Goal: Information Seeking & Learning: Find contact information

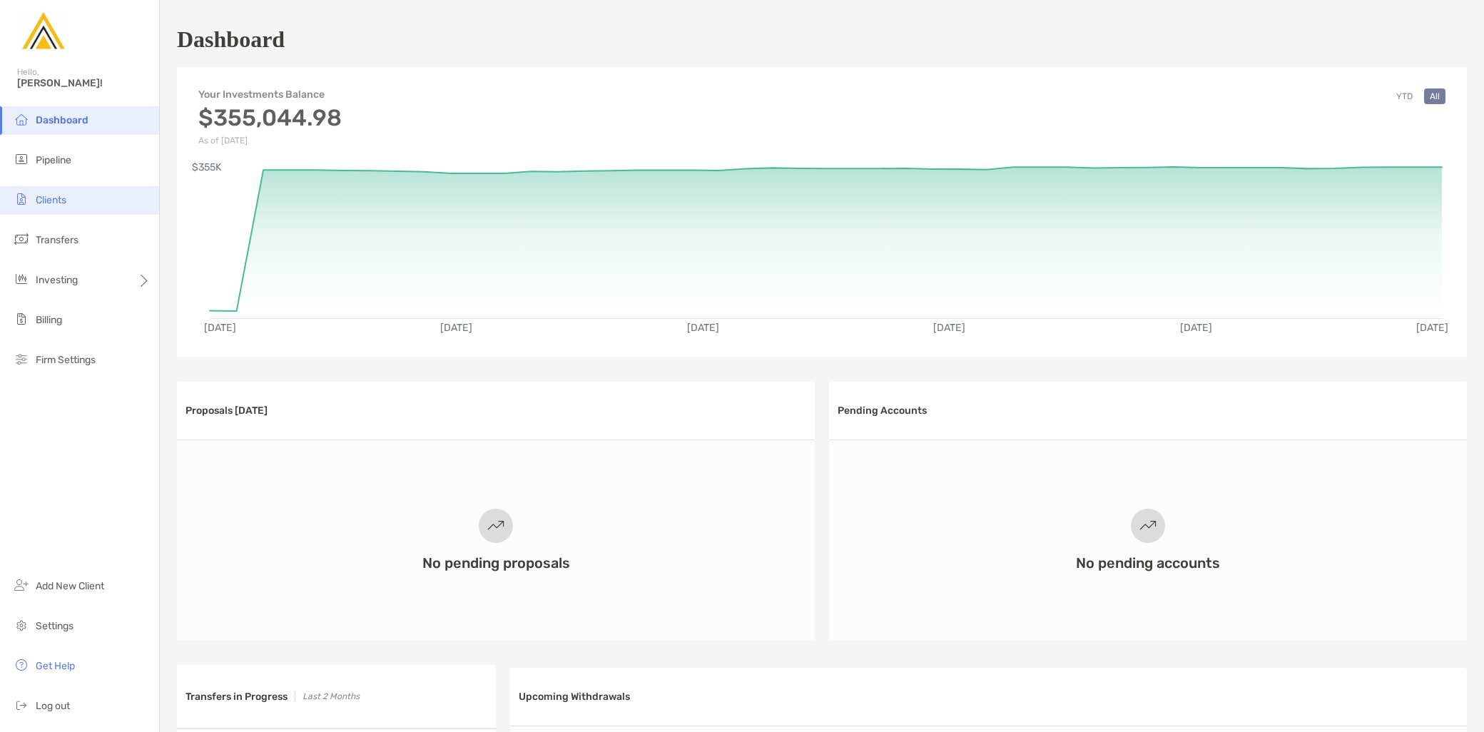
click at [81, 193] on li "Clients" at bounding box center [79, 200] width 159 height 29
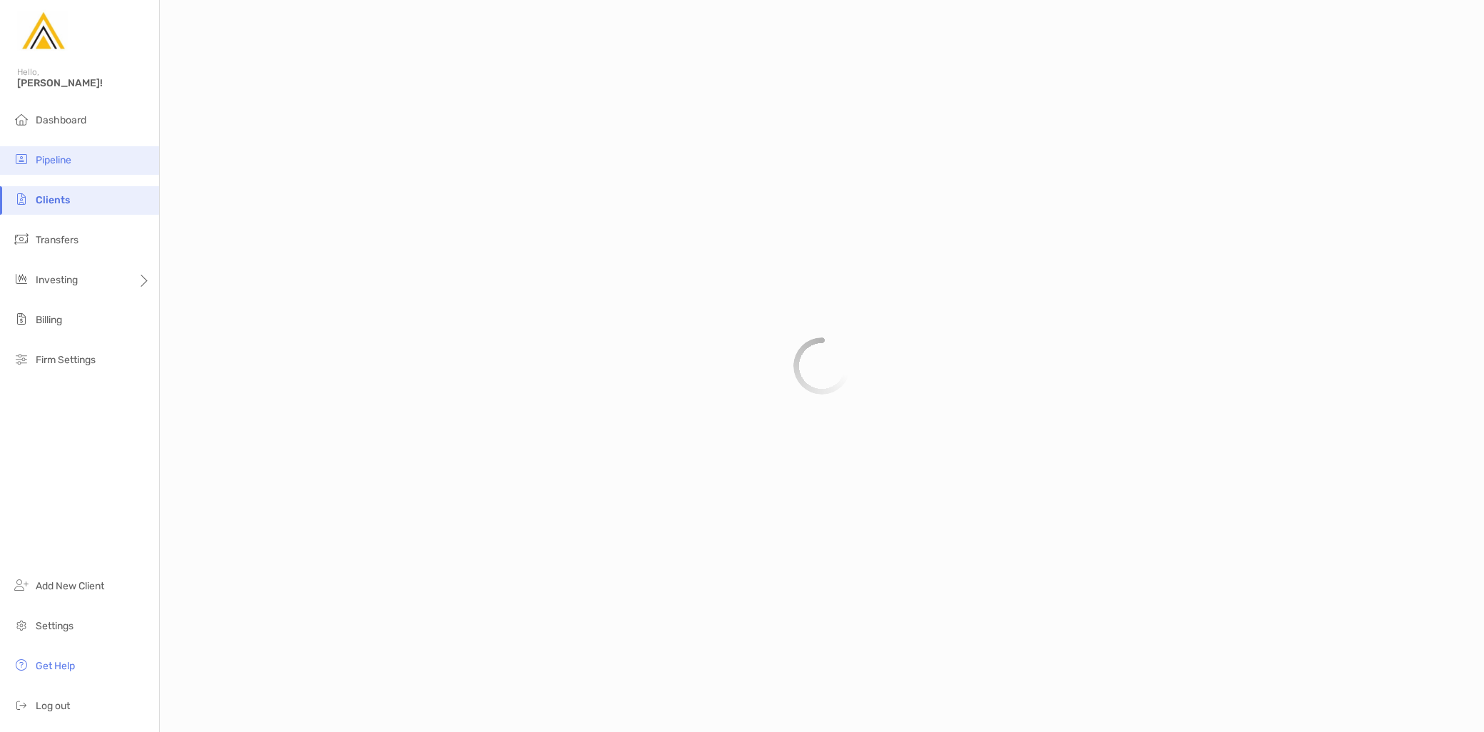
click at [72, 166] on li "Pipeline" at bounding box center [79, 160] width 159 height 29
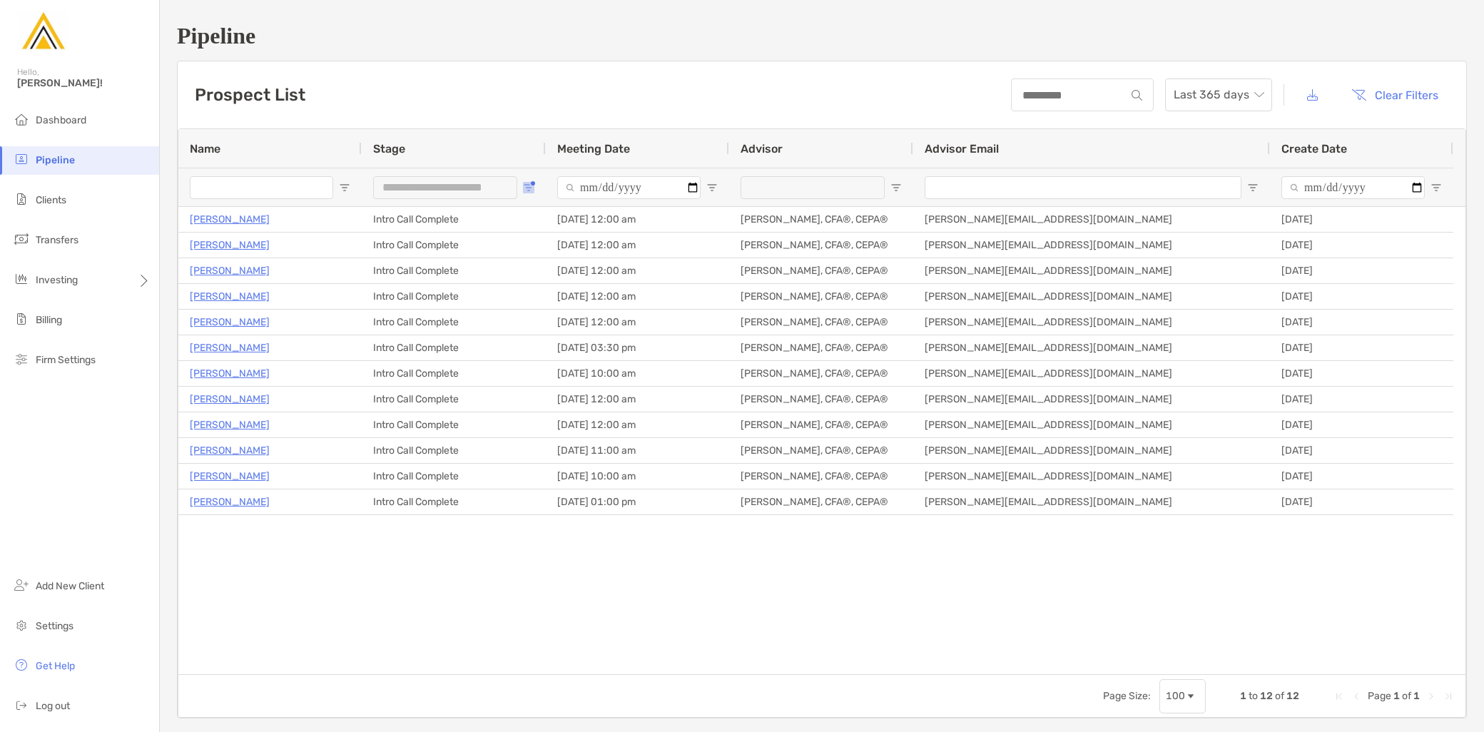
click at [524, 191] on span "Open Filter Menu" at bounding box center [528, 187] width 11 height 11
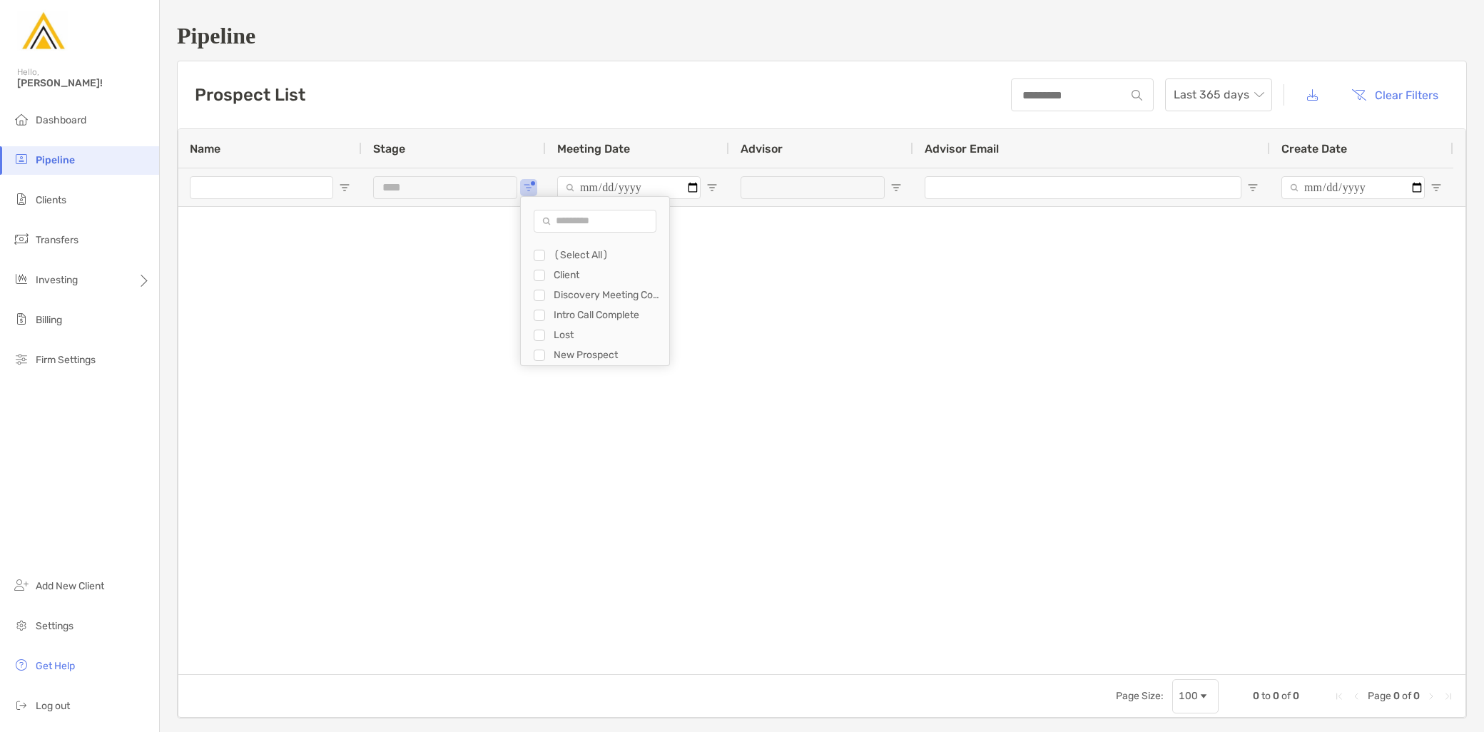
type input "**********"
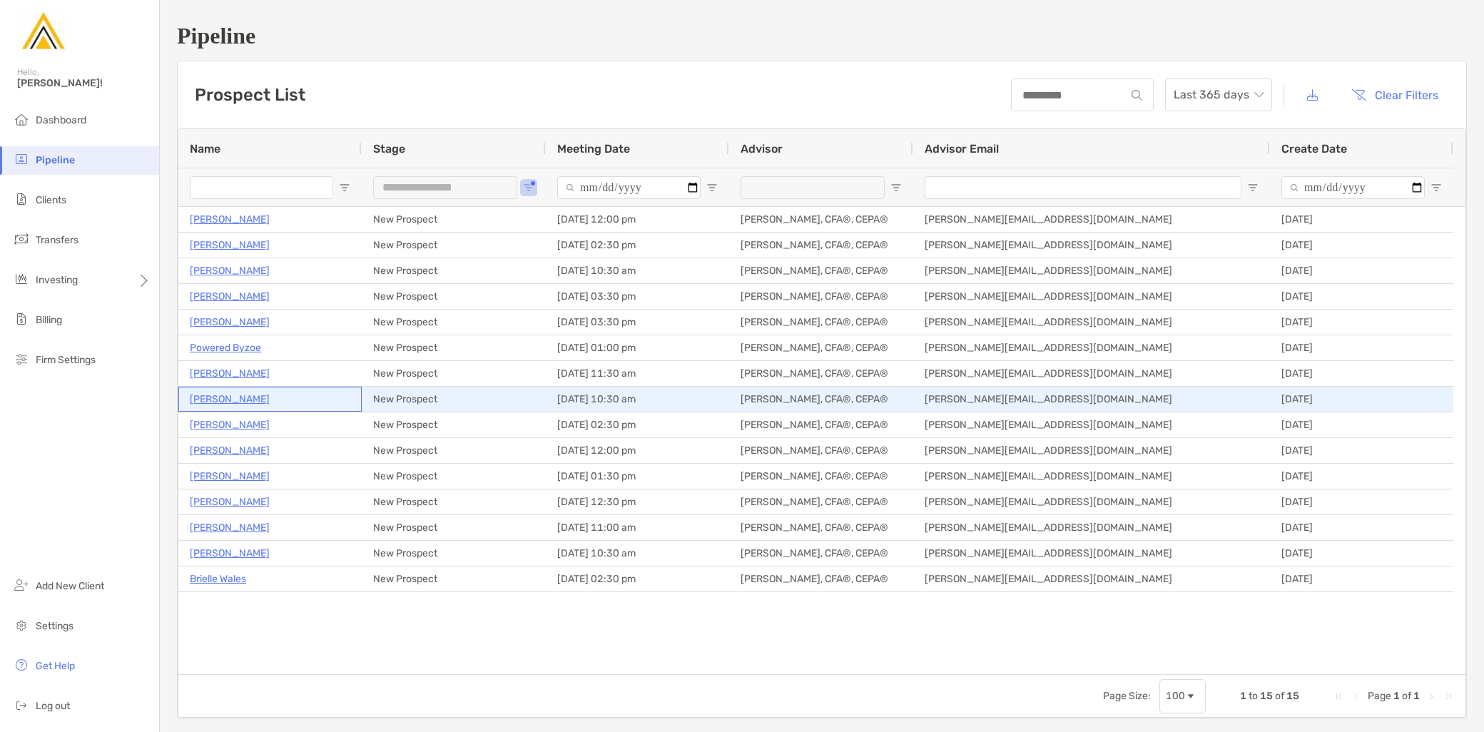
click at [230, 402] on p "Adnan Nafa" at bounding box center [230, 399] width 80 height 18
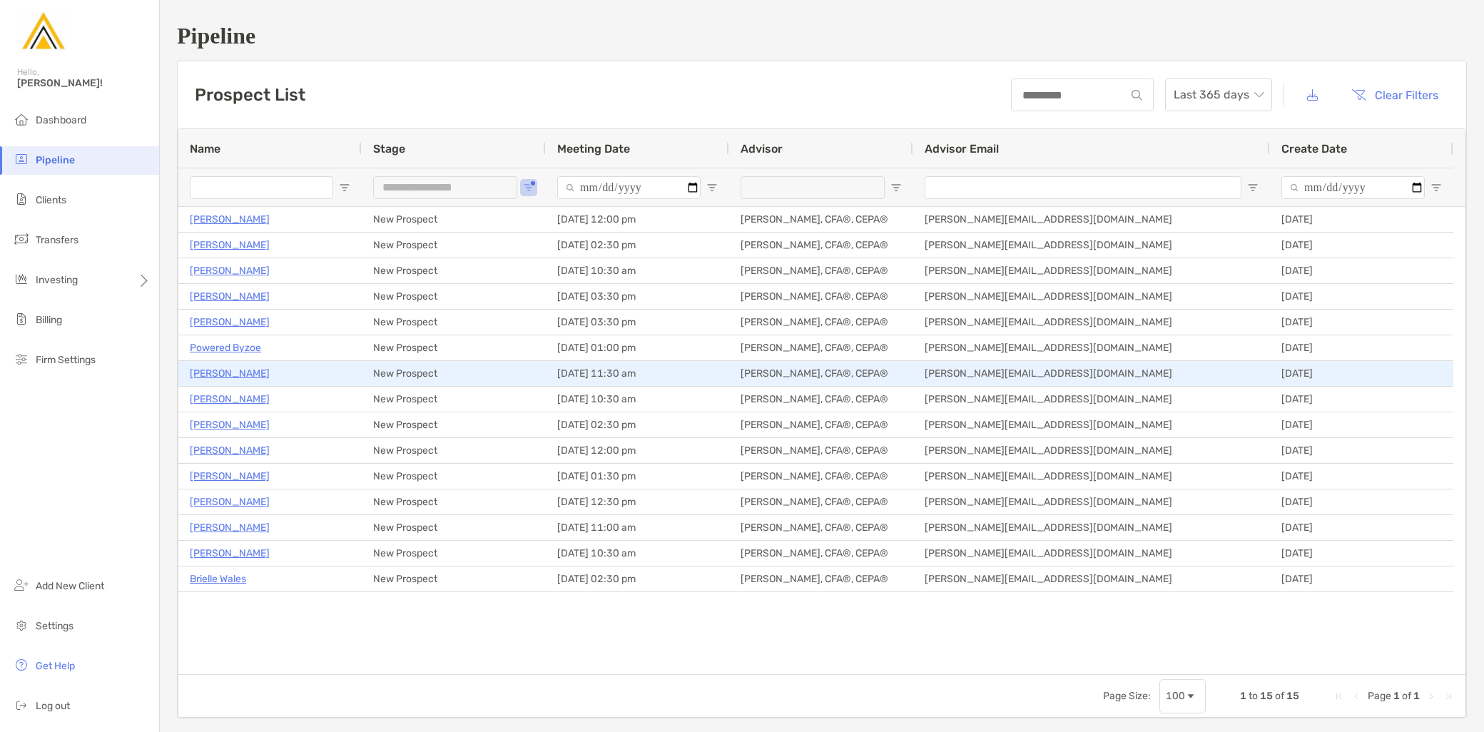
click at [228, 376] on p "Stephen Vitulli" at bounding box center [230, 374] width 80 height 18
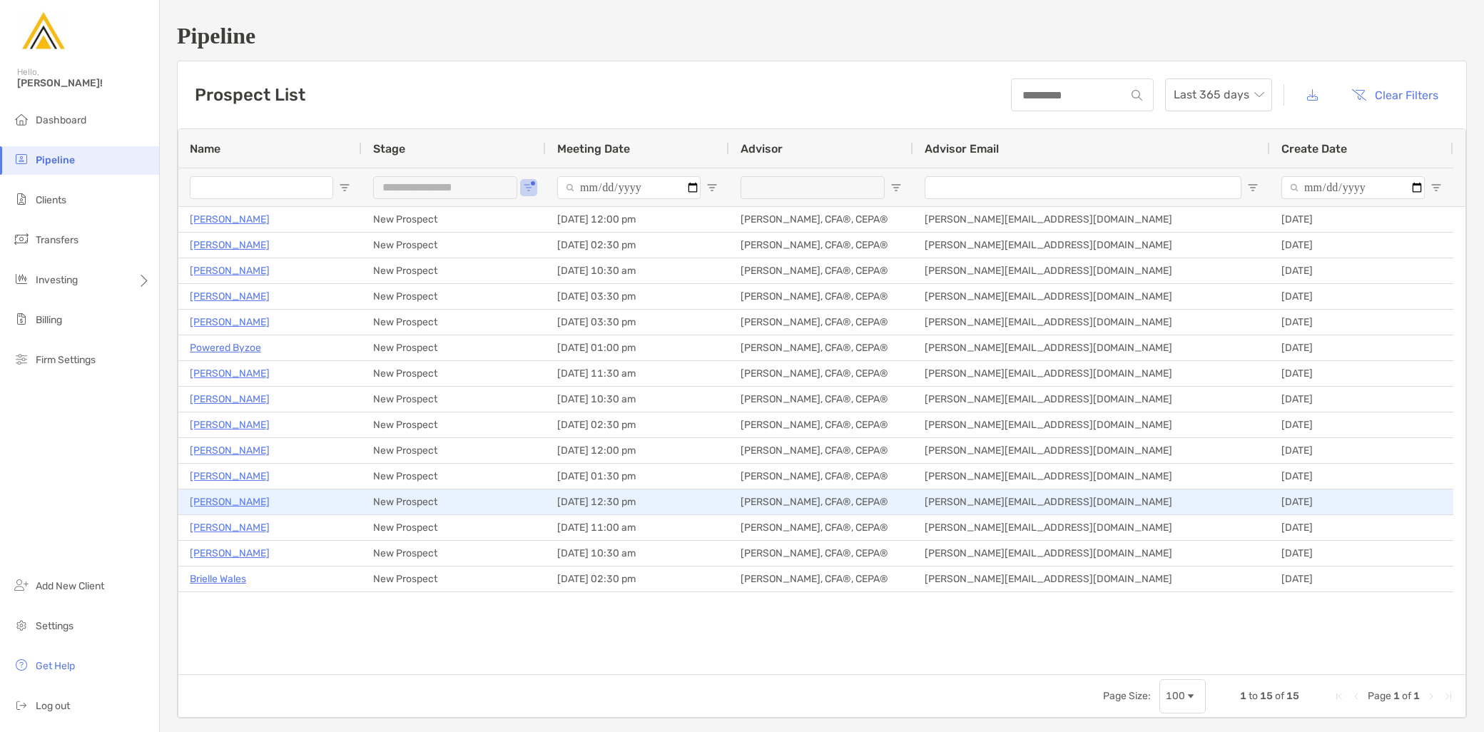
click at [225, 505] on p "Robert Kozora" at bounding box center [230, 502] width 80 height 18
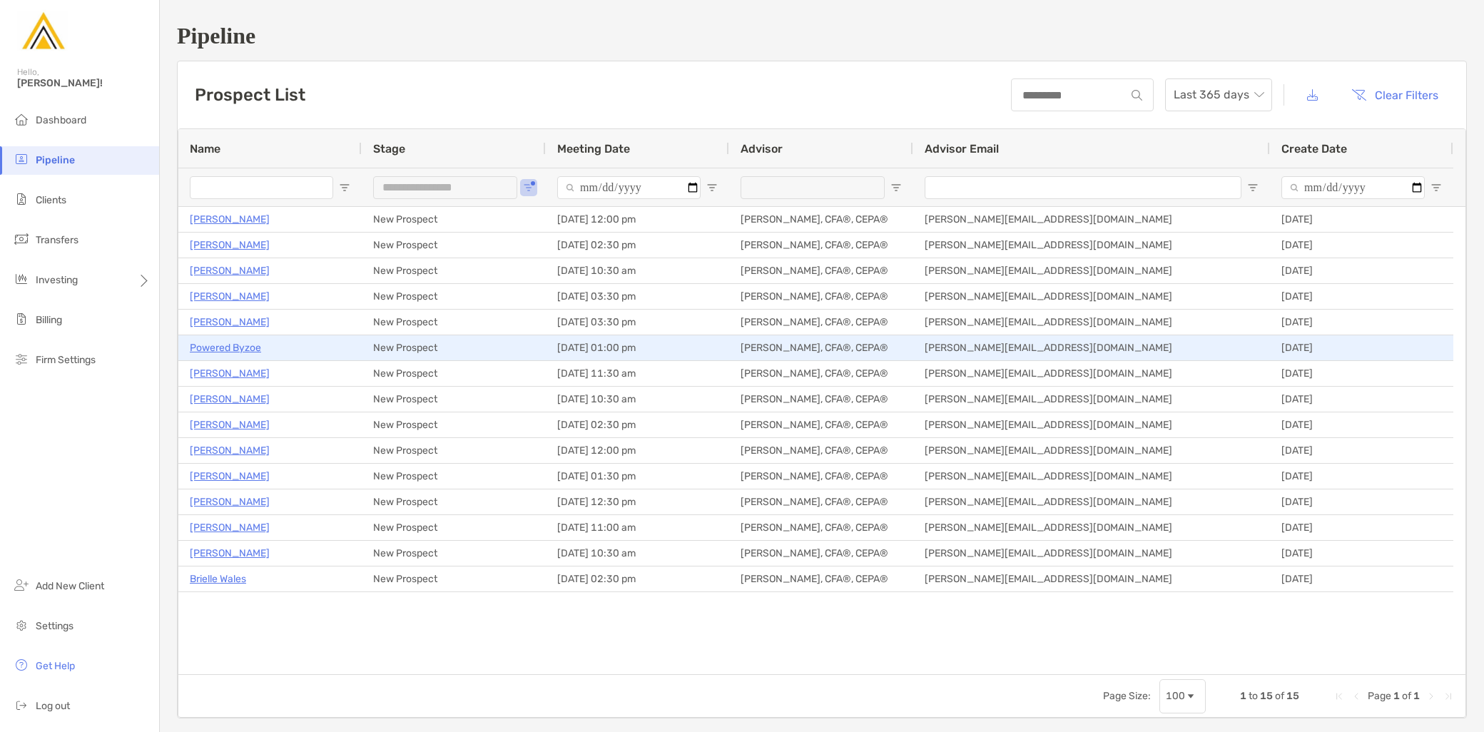
click at [236, 344] on p "Powered Byzoe" at bounding box center [225, 348] width 71 height 18
click at [241, 352] on p "Powered Byzoe" at bounding box center [225, 348] width 71 height 18
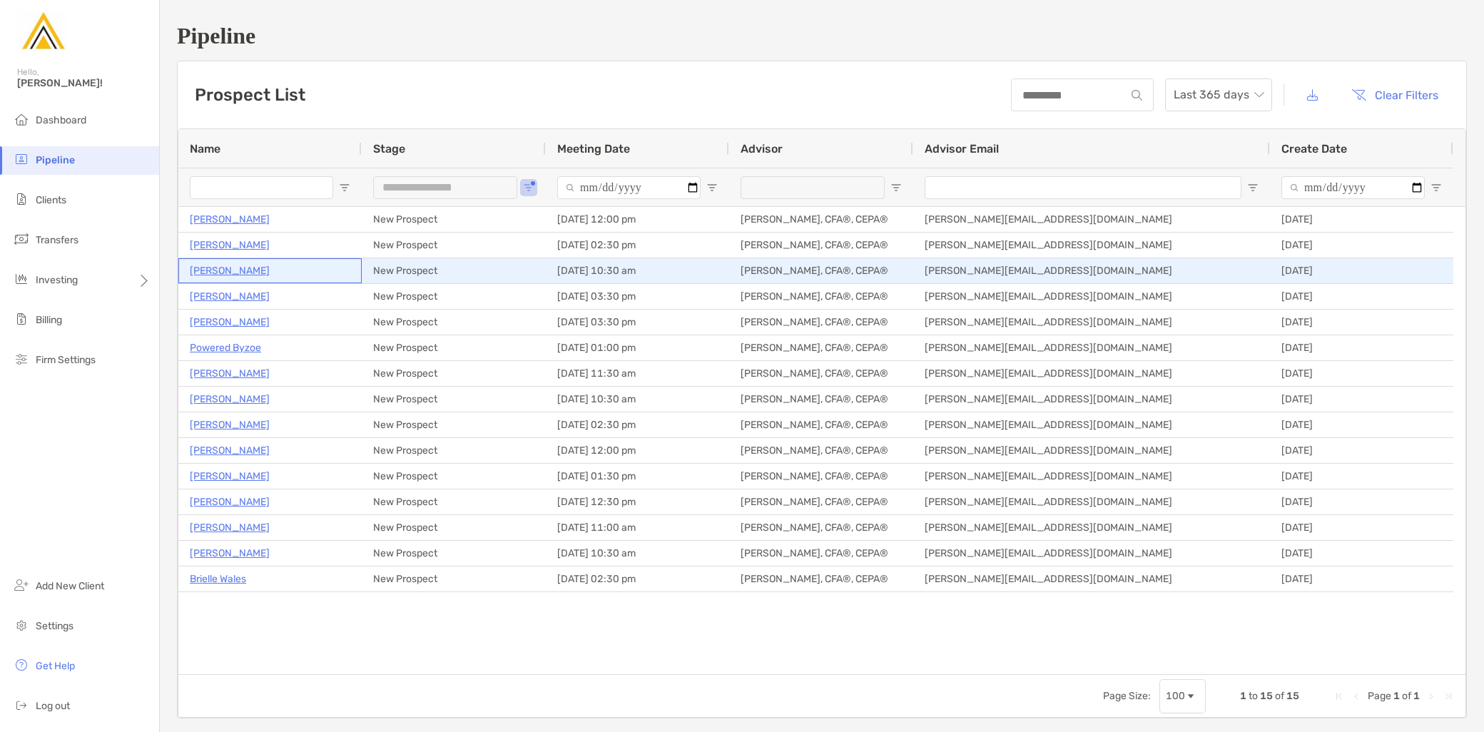
click at [230, 273] on p "Jamie Lazar" at bounding box center [230, 271] width 80 height 18
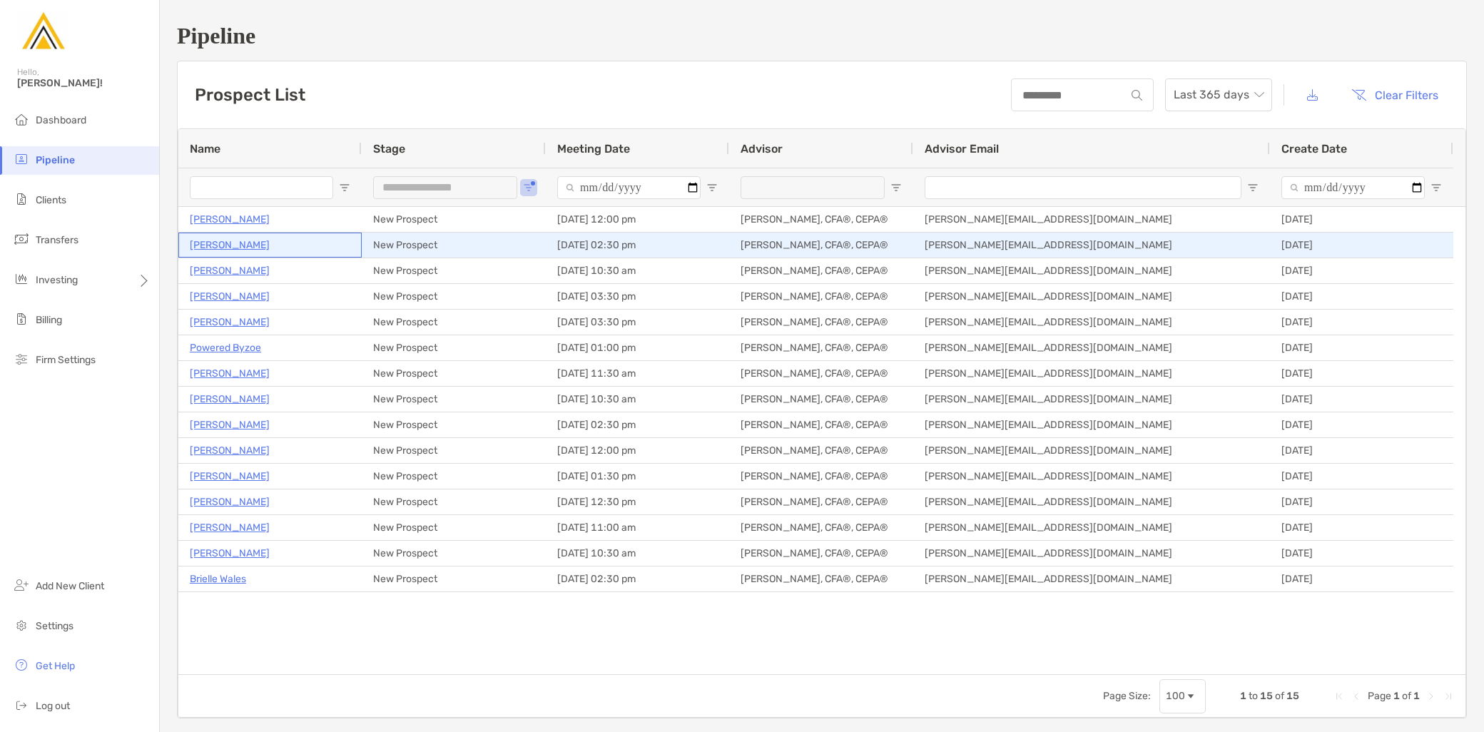
click at [236, 248] on p "Kayyden Kashier" at bounding box center [230, 245] width 80 height 18
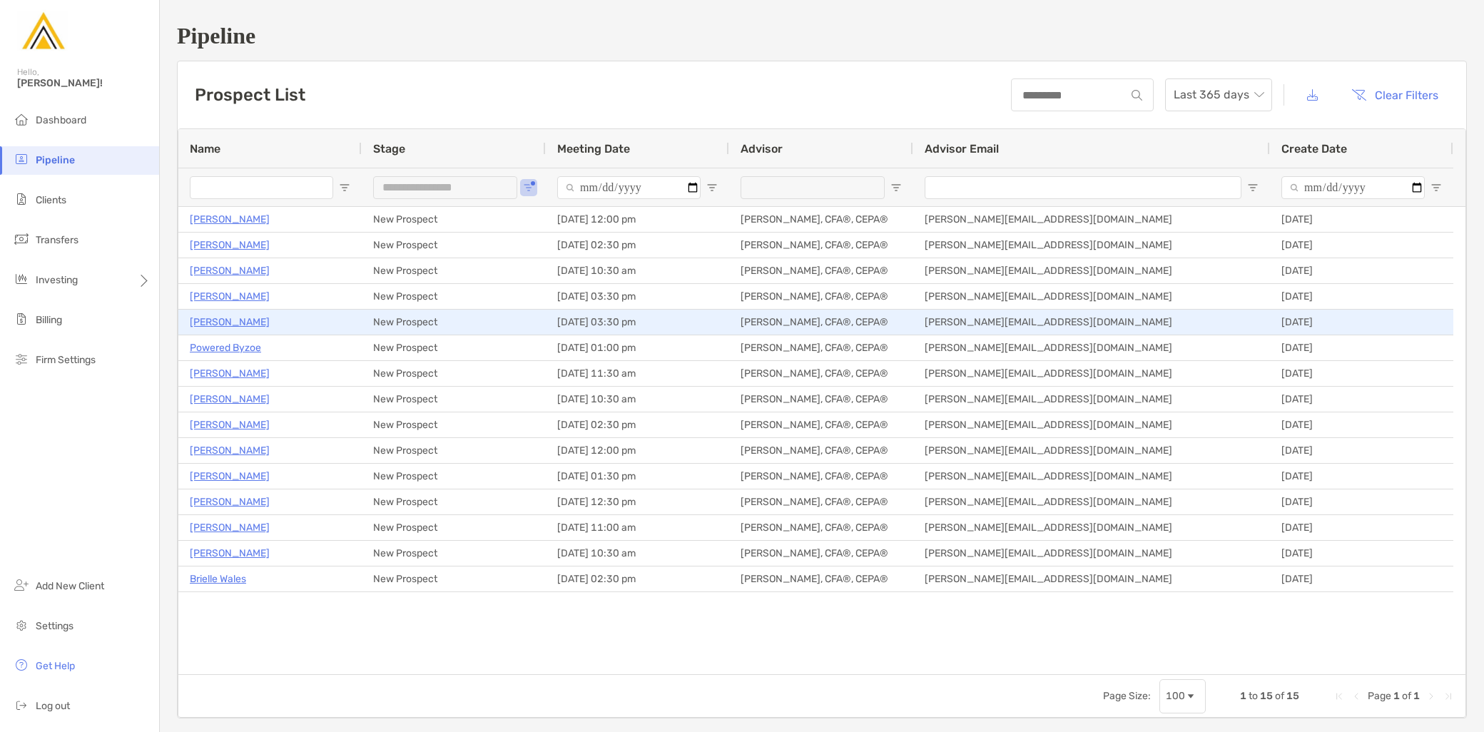
click at [210, 321] on p "Amelia Kahn" at bounding box center [230, 322] width 80 height 18
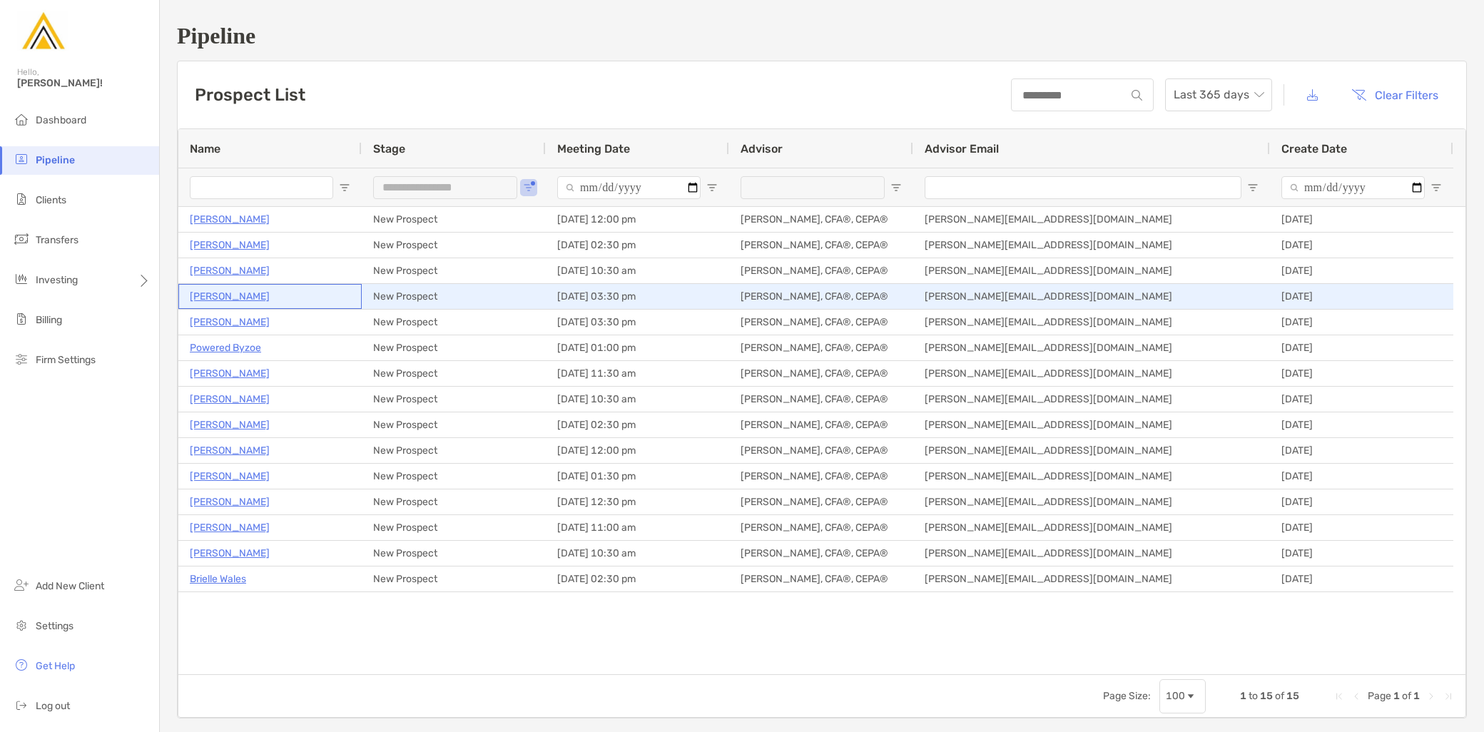
click at [221, 294] on p "[PERSON_NAME]" at bounding box center [230, 296] width 80 height 18
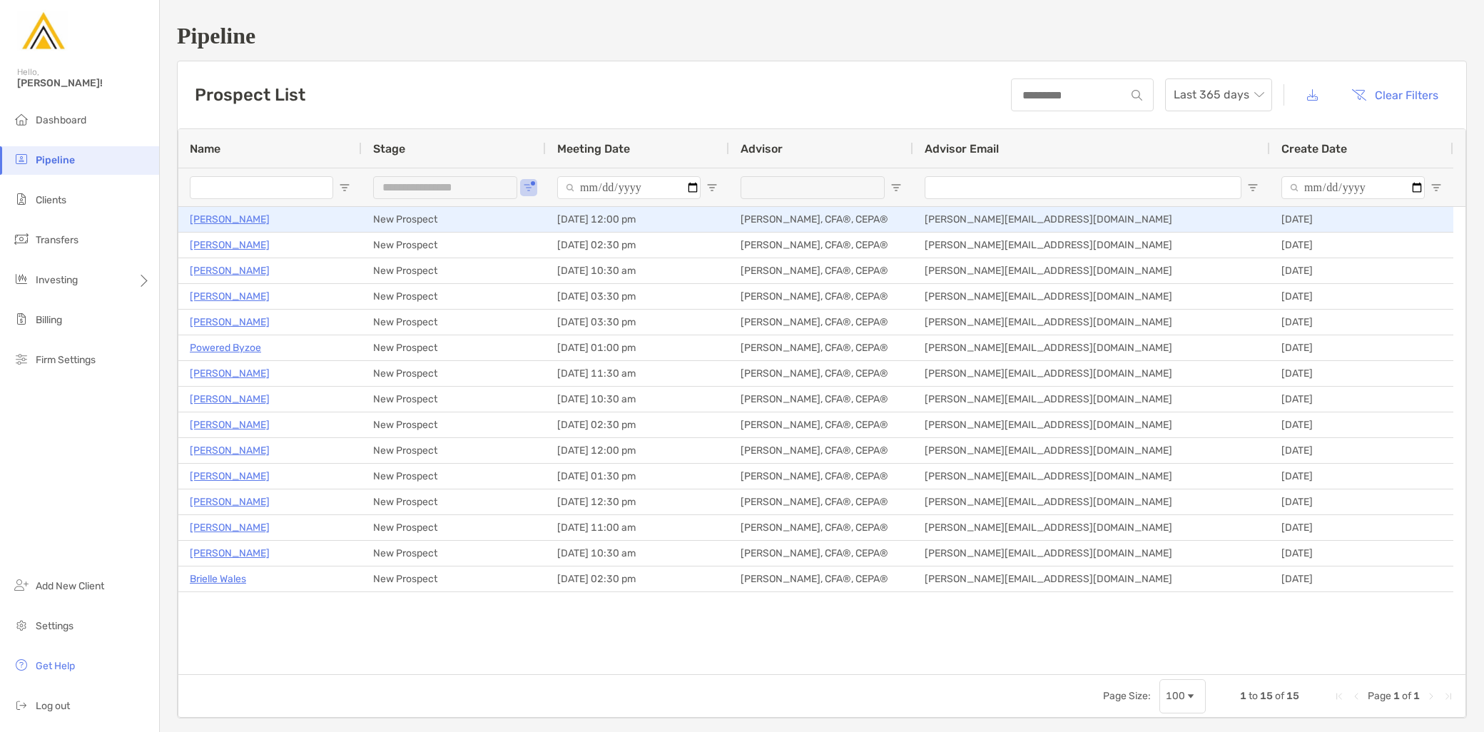
click at [225, 217] on p "Everrod Bennett" at bounding box center [230, 219] width 80 height 18
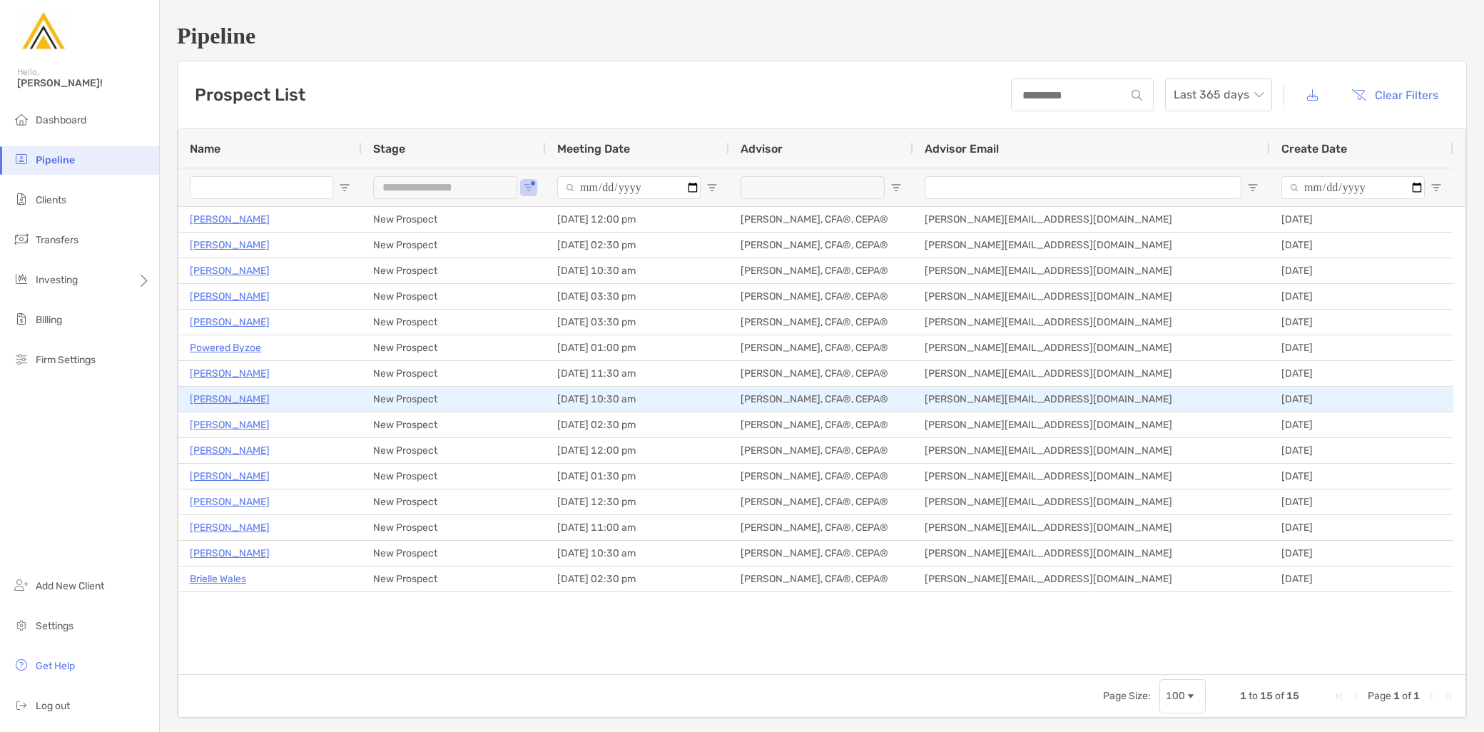
click at [227, 400] on p "Adnan Nafa" at bounding box center [230, 399] width 80 height 18
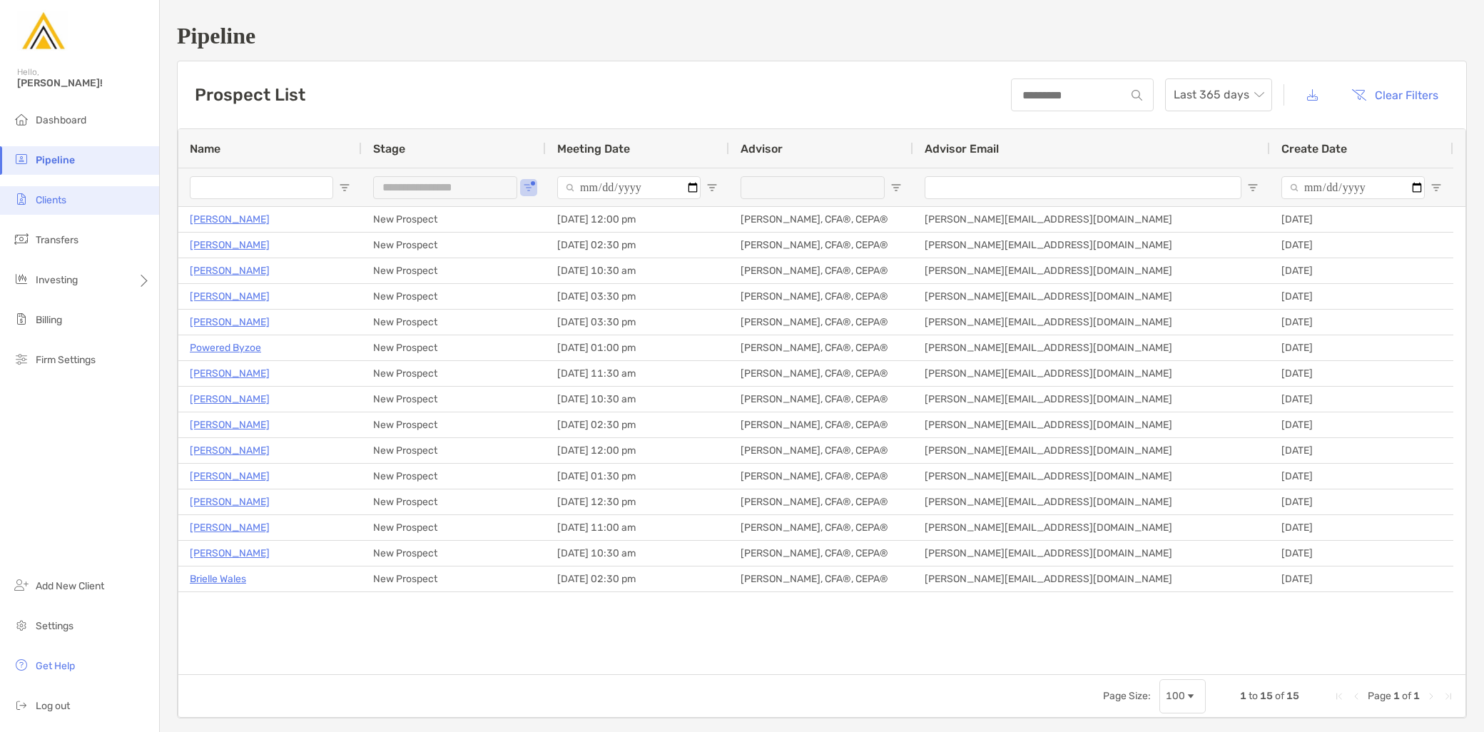
click at [81, 200] on li "Clients" at bounding box center [79, 200] width 159 height 29
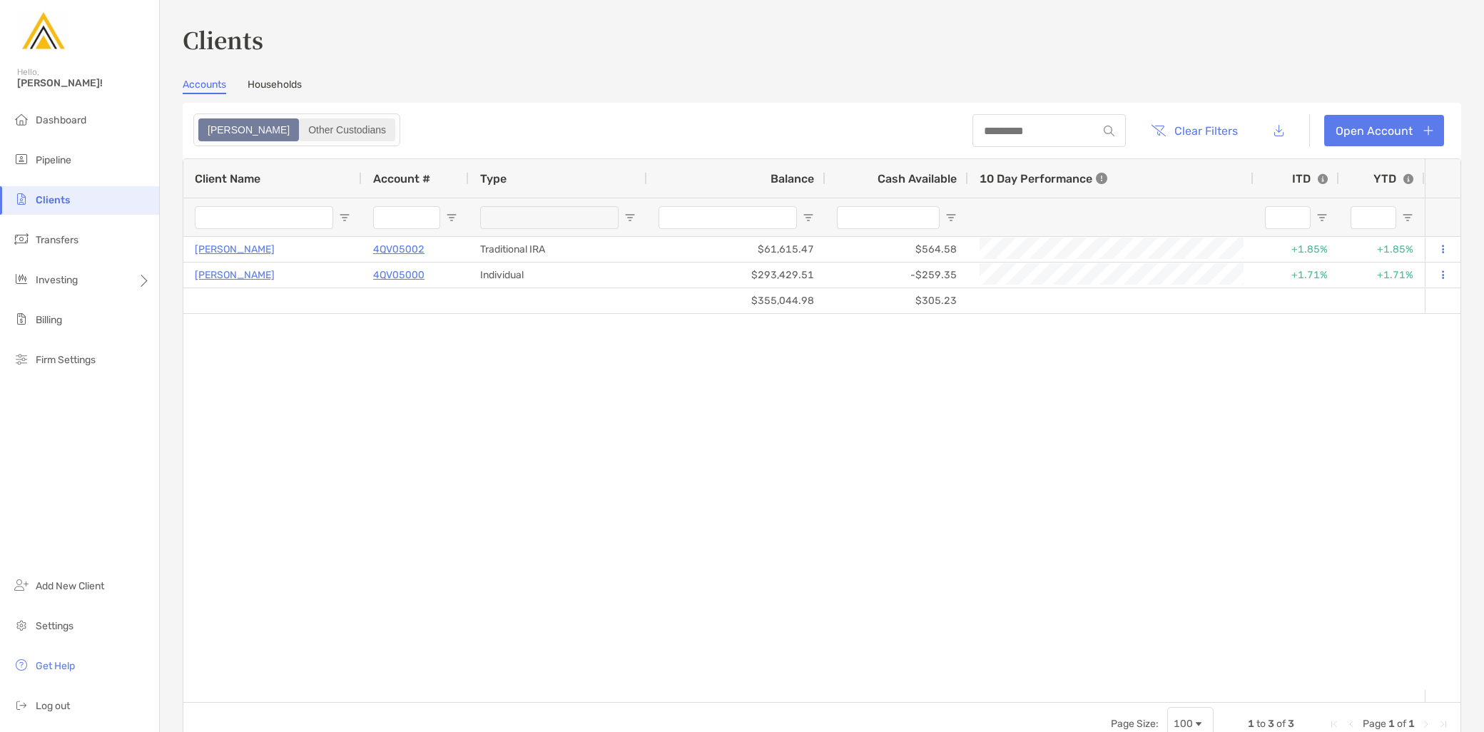
click at [310, 128] on div "Other Custodians" at bounding box center [346, 130] width 93 height 20
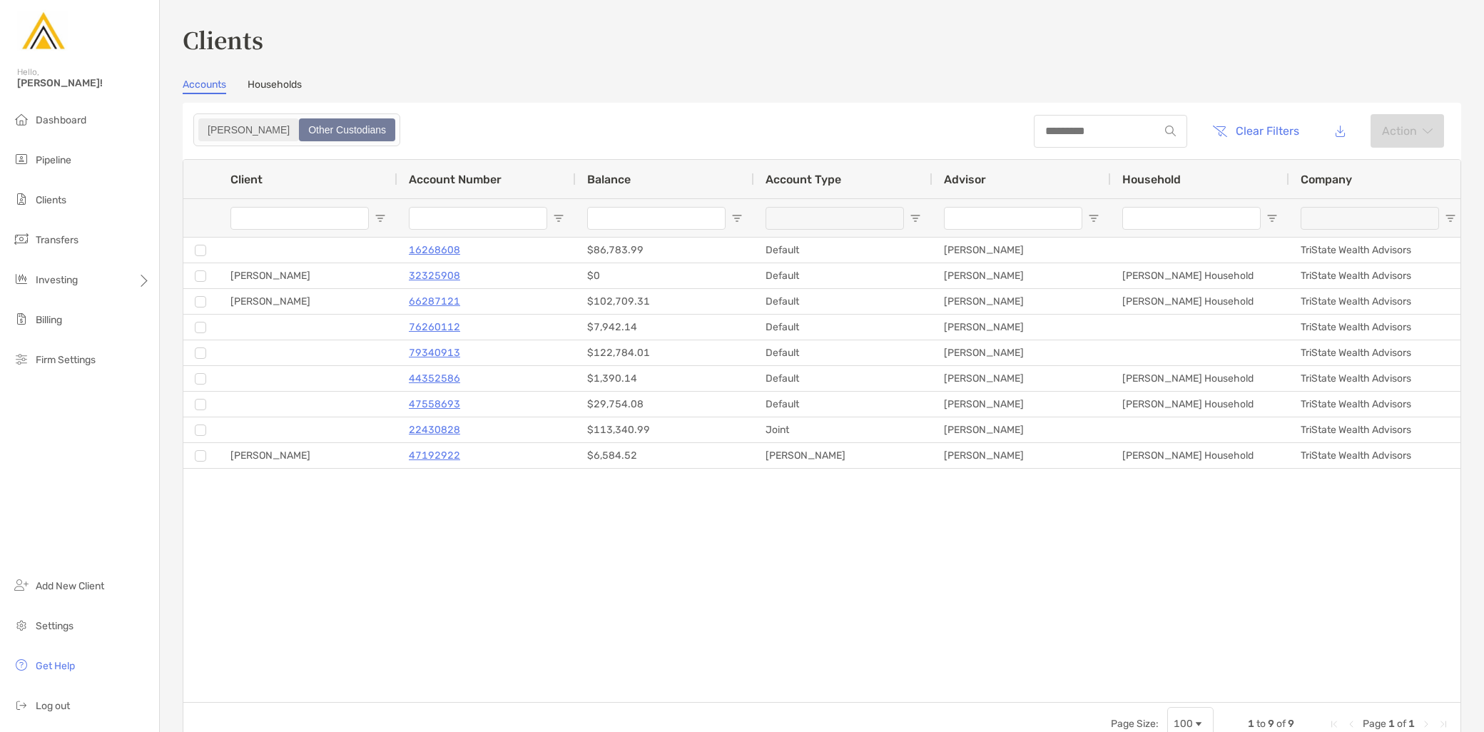
click at [222, 128] on div "Zoe" at bounding box center [249, 130] width 98 height 20
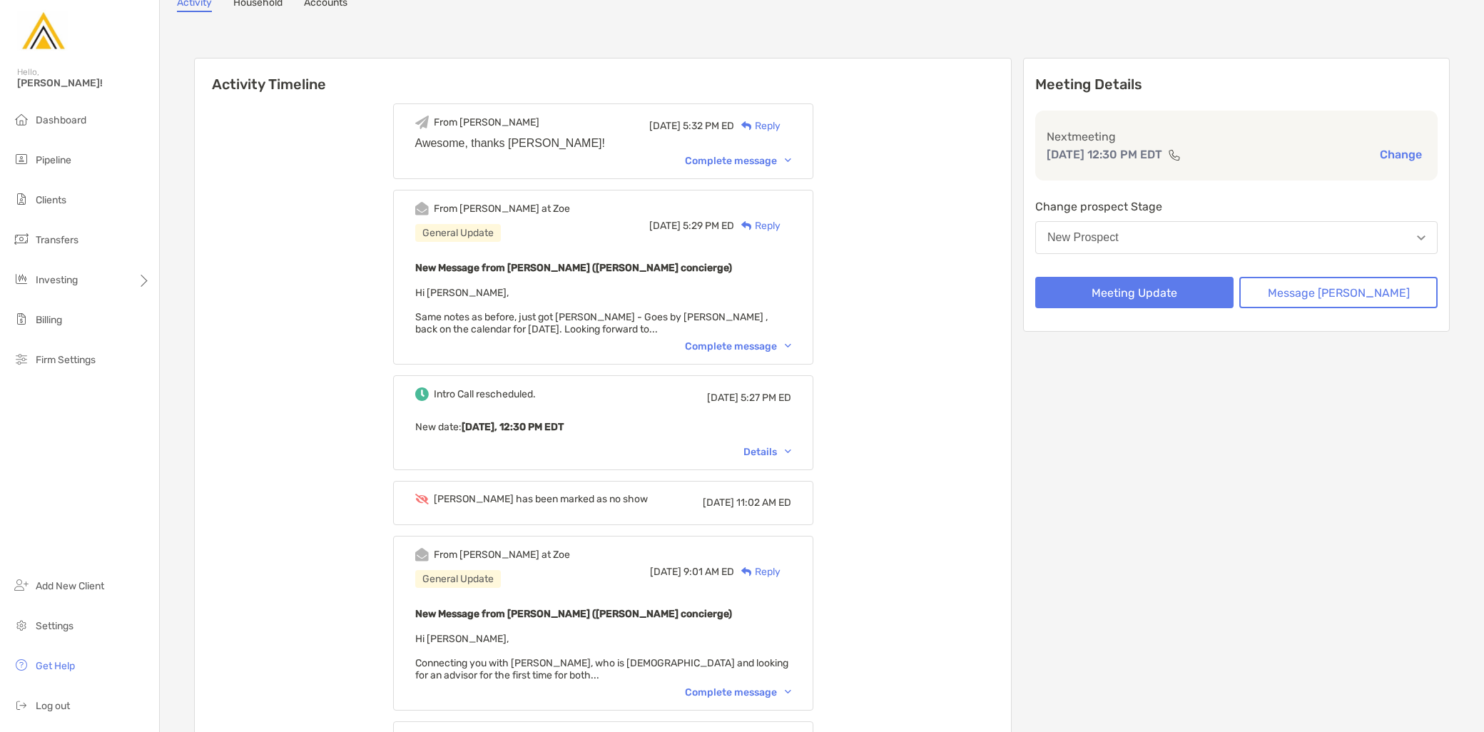
scroll to position [238, 0]
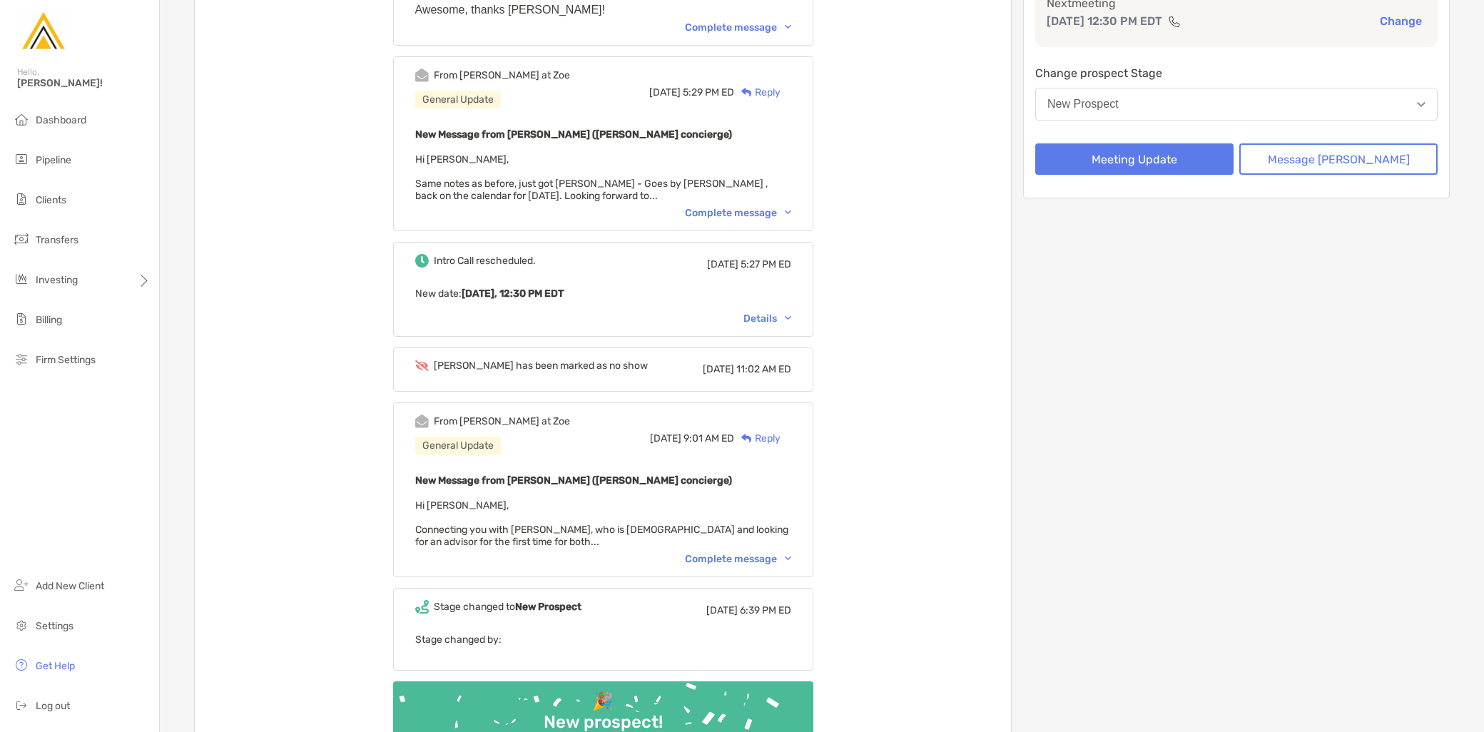
click at [742, 558] on div "Complete message" at bounding box center [738, 559] width 106 height 12
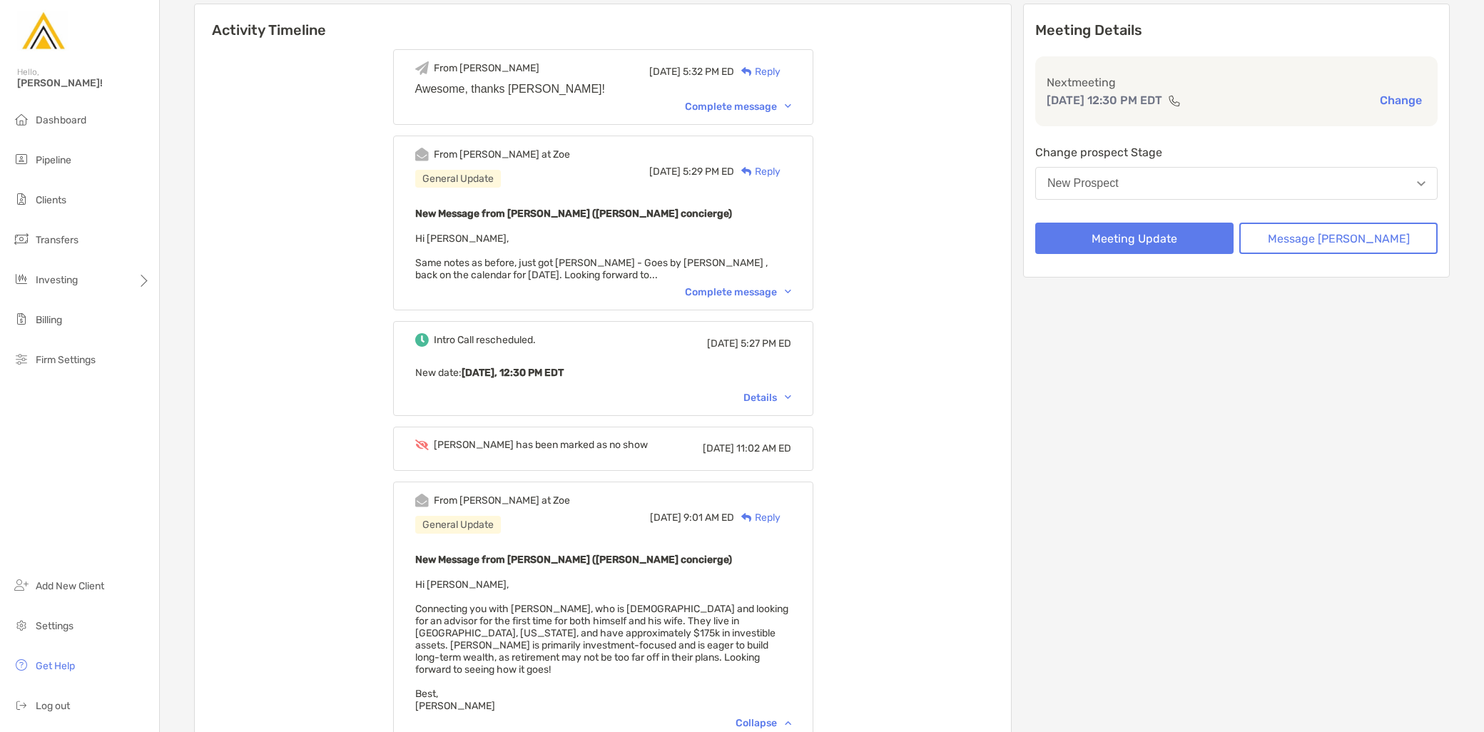
scroll to position [0, 0]
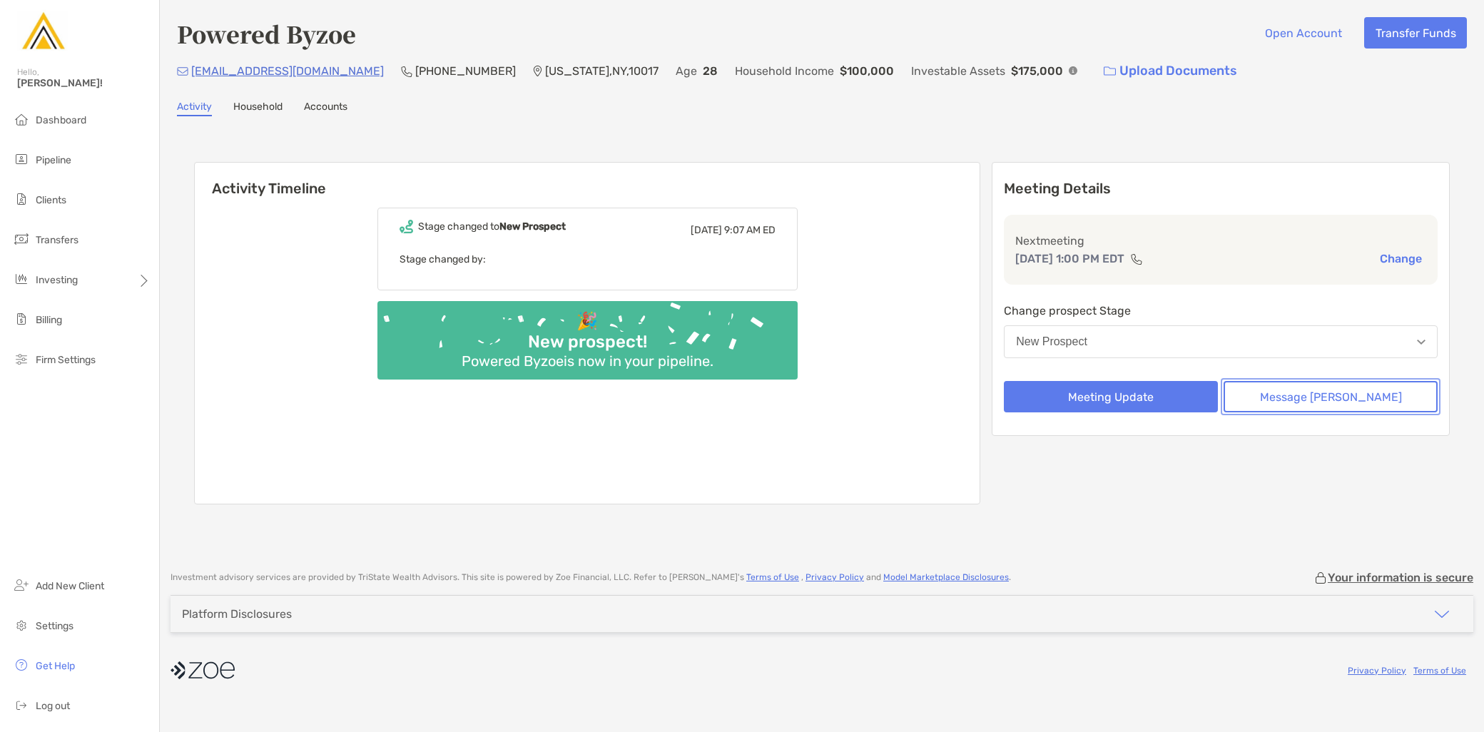
click at [1364, 401] on button "Message [PERSON_NAME]" at bounding box center [1330, 396] width 214 height 31
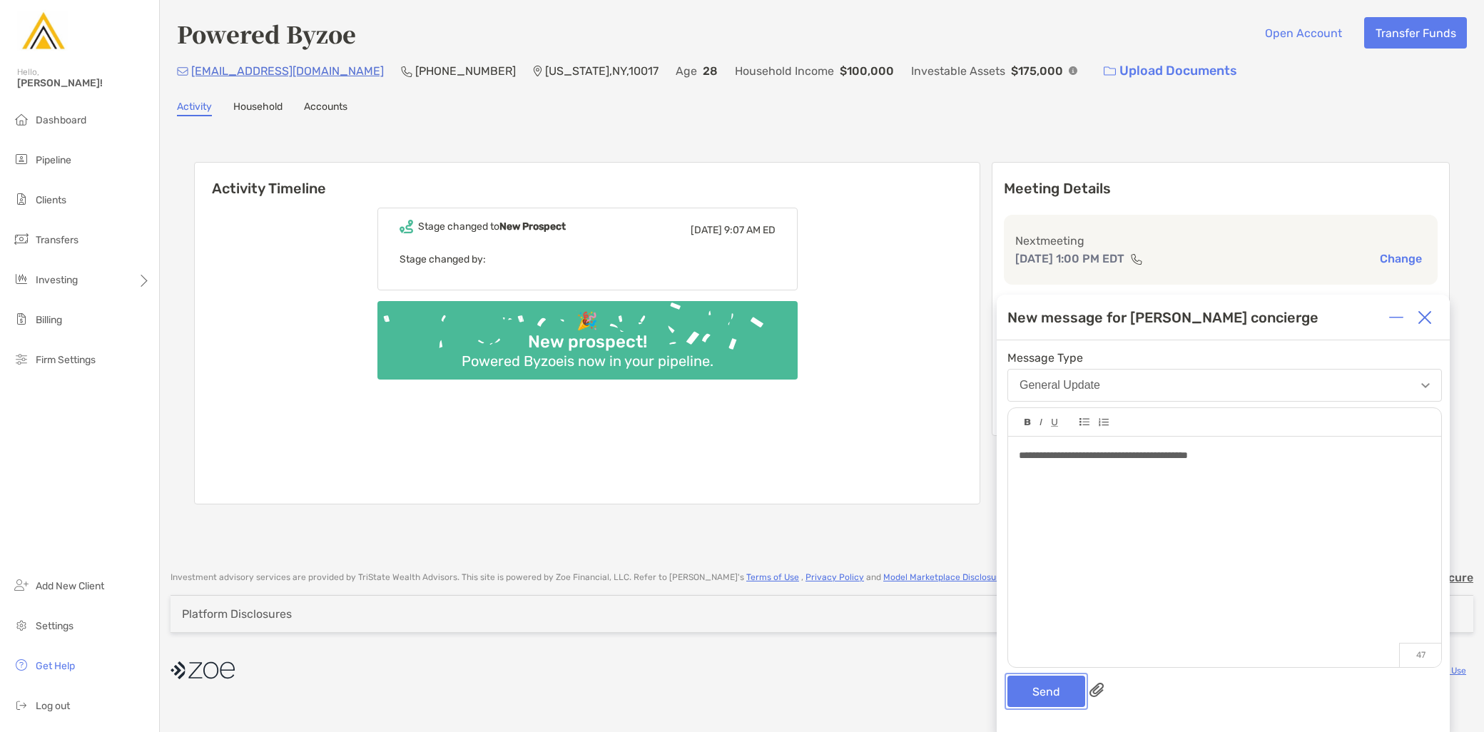
click at [1046, 697] on button "Send" at bounding box center [1046, 691] width 78 height 31
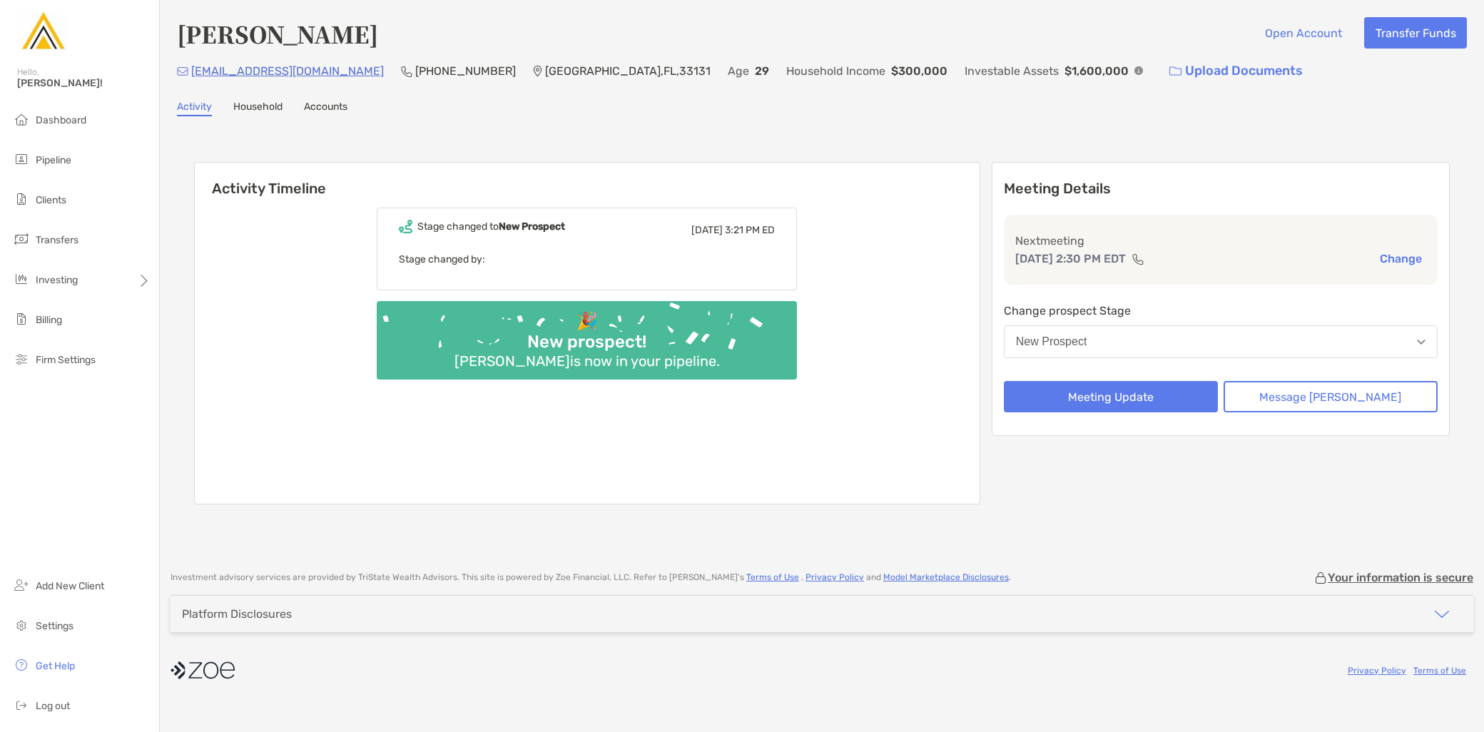
drag, startPoint x: 379, startPoint y: 41, endPoint x: 159, endPoint y: 41, distance: 219.7
click at [160, 41] on div "Kayyden Kashier Open Account Transfer Funds kayydenkashier@gmail.com (310) 729-…" at bounding box center [822, 278] width 1324 height 556
copy h4 "Kayyden Kashier"
drag, startPoint x: 343, startPoint y: 74, endPoint x: 193, endPoint y: 75, distance: 149.8
click at [193, 75] on div "kayydenkashier@gmail.com (310) 729-5735 Miami , FL , 33131 Age 29 Household Inc…" at bounding box center [822, 71] width 1290 height 31
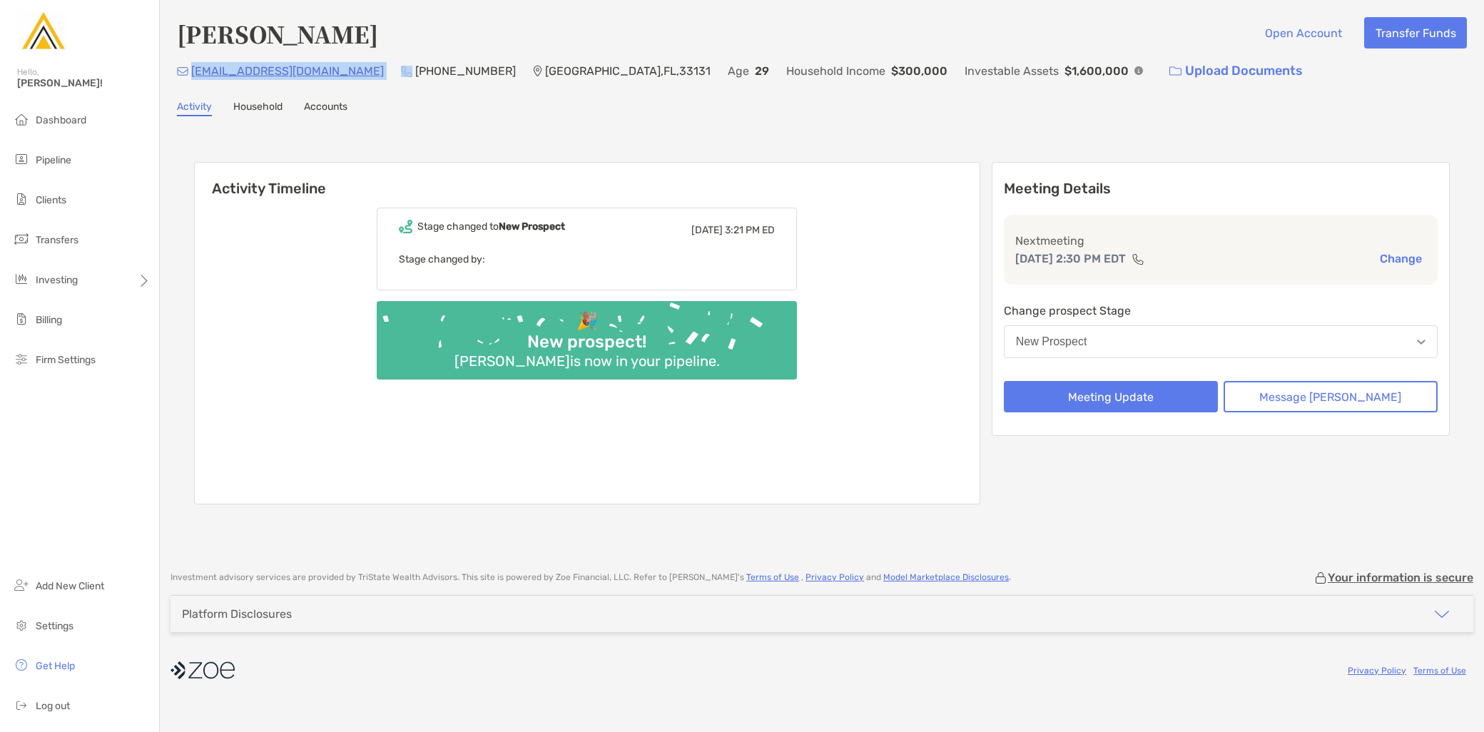
click at [350, 81] on div "kayydenkashier@gmail.com (310) 729-5735 Miami , FL , 33131 Age 29 Household Inc…" at bounding box center [822, 71] width 1290 height 31
drag, startPoint x: 345, startPoint y: 72, endPoint x: 190, endPoint y: 75, distance: 155.5
click at [190, 75] on div "kayydenkashier@gmail.com (310) 729-5735 Miami , FL , 33131 Age 29 Household Inc…" at bounding box center [822, 71] width 1290 height 31
copy p "kayydenkashier@gmail.com"
